Goal: Check status

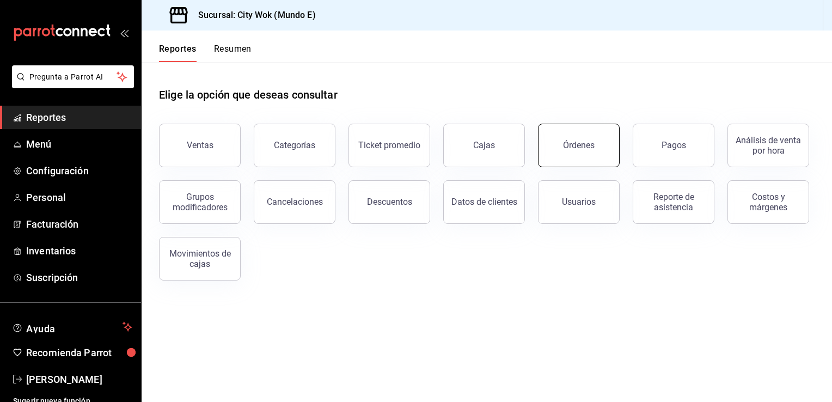
click at [568, 150] on div "Órdenes" at bounding box center [579, 145] width 32 height 10
